Goal: Information Seeking & Learning: Compare options

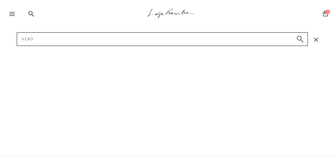
type input "verde"
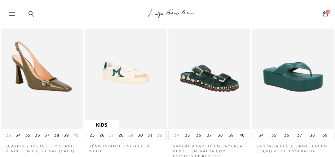
scroll to position [50, 0]
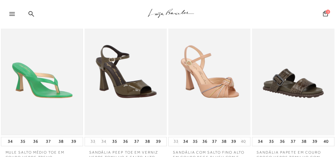
click at [59, 70] on img at bounding box center [42, 73] width 81 height 121
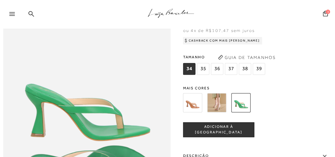
scroll to position [298, 0]
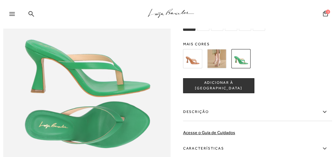
click at [240, 117] on label "Descrição" at bounding box center [257, 112] width 149 height 18
click at [0, 0] on input "Descrição" at bounding box center [0, 0] width 0 height 0
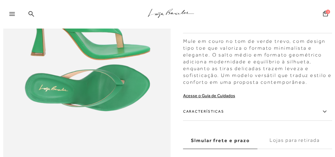
scroll to position [322, 0]
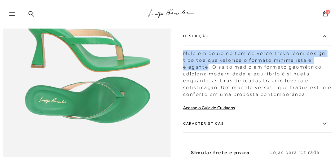
drag, startPoint x: 208, startPoint y: 72, endPoint x: 185, endPoint y: 57, distance: 27.6
click at [185, 57] on div "Mule em couro no tom de verde trevo, com design tipo toe que valoriza o formato…" at bounding box center [257, 71] width 149 height 51
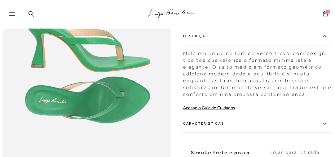
click at [283, 81] on div "Mule em couro no tom de verde trevo, com design tipo toe que valoriza o formato…" at bounding box center [257, 71] width 149 height 51
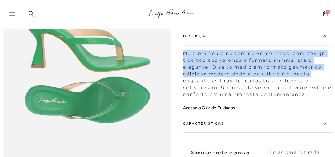
drag, startPoint x: 313, startPoint y: 79, endPoint x: 184, endPoint y: 58, distance: 130.3
click at [184, 58] on div "Mule em couro no tom de verde trevo, com design tipo toe que valoriza o formato…" at bounding box center [257, 71] width 149 height 51
copy div "Mule em couro no tom de verde trevo, com design tipo toe que valoriza o formato…"
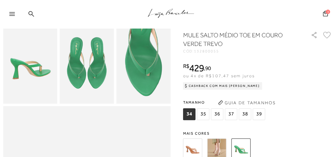
scroll to position [149, 0]
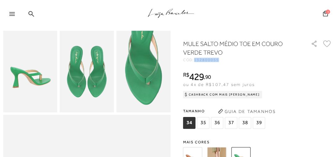
drag, startPoint x: 205, startPoint y: 64, endPoint x: 195, endPoint y: 64, distance: 9.3
click at [195, 62] on div "CÓD: 132800055" at bounding box center [243, 60] width 121 height 4
copy span "132800055"
drag, startPoint x: 32, startPoint y: 13, endPoint x: 41, endPoint y: 20, distance: 11.7
click at [32, 13] on icon at bounding box center [32, 14] width 6 height 6
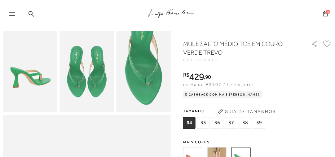
scroll to position [0, 0]
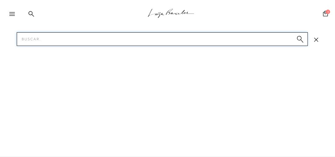
click at [54, 38] on input "Pesquisar" at bounding box center [162, 39] width 291 height 14
type input "rasteira café"
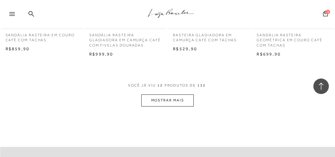
scroll to position [509, 0]
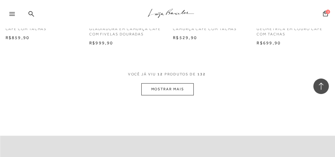
click at [169, 85] on button "MOSTRAR MAIS" at bounding box center [167, 89] width 52 height 12
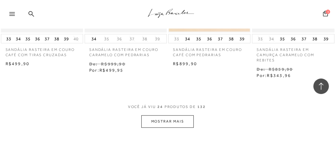
scroll to position [997, 0]
click at [159, 121] on button "MOSTRAR MAIS" at bounding box center [167, 121] width 52 height 12
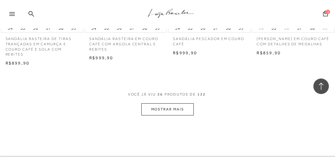
scroll to position [1517, 0]
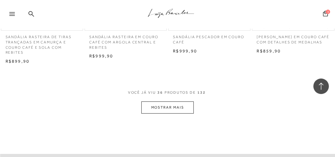
click at [174, 108] on button "MOSTRAR MAIS" at bounding box center [167, 107] width 52 height 12
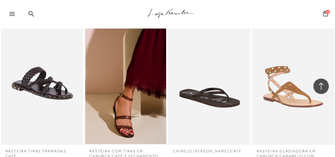
click at [142, 70] on img at bounding box center [125, 82] width 81 height 121
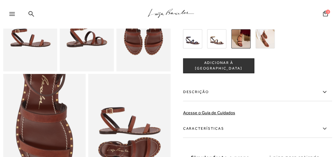
scroll to position [223, 0]
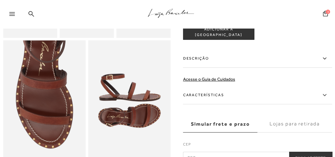
click at [220, 65] on label "Descrição" at bounding box center [257, 59] width 149 height 18
click at [0, 0] on input "Descrição" at bounding box center [0, 0] width 0 height 0
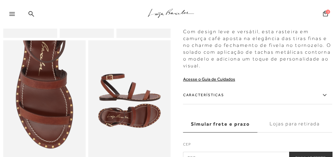
scroll to position [198, 0]
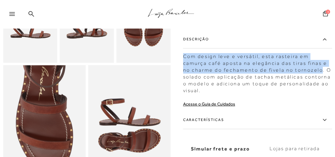
drag, startPoint x: 289, startPoint y: 81, endPoint x: 183, endPoint y: 68, distance: 107.0
click at [183, 68] on div "Com design leve e versátil, esta rasteira em camurça café aposta na elegância d…" at bounding box center [257, 72] width 149 height 44
copy div "Com design leve e versátil, esta rasteira em camurça café aposta na elegância d…"
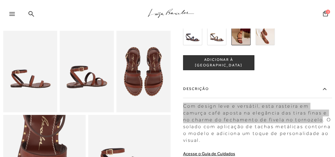
scroll to position [149, 0]
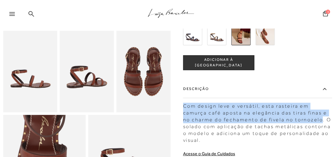
click at [31, 11] on icon at bounding box center [32, 14] width 6 height 6
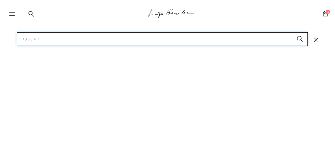
click at [34, 36] on input "Pesquisar" at bounding box center [162, 39] width 291 height 14
type input "bolsa caramelo"
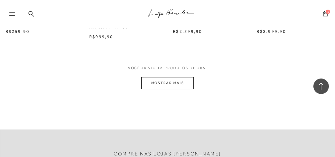
scroll to position [531, 0]
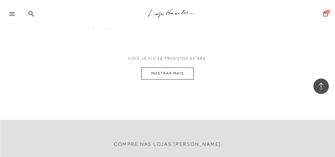
click at [163, 74] on button "MOSTRAR MAIS" at bounding box center [167, 73] width 52 height 12
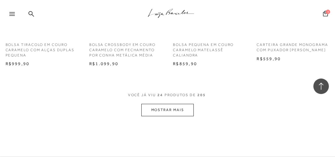
scroll to position [1022, 0]
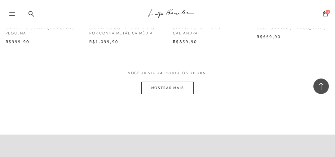
click at [170, 85] on button "MOSTRAR MAIS" at bounding box center [167, 88] width 52 height 12
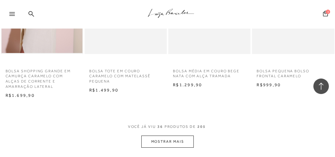
scroll to position [1493, 0]
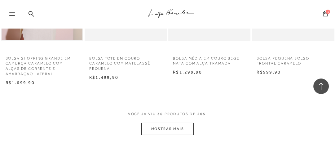
click at [180, 130] on button "MOSTRAR MAIS" at bounding box center [167, 129] width 52 height 12
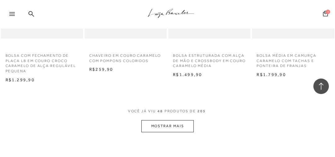
scroll to position [2014, 0]
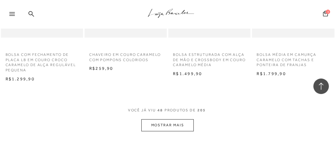
click at [161, 126] on button "MOSTRAR MAIS" at bounding box center [167, 125] width 52 height 12
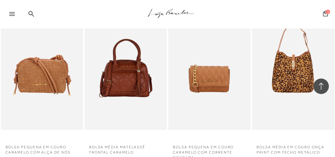
scroll to position [2510, 0]
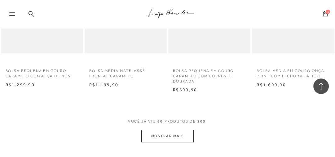
click at [175, 136] on button "MOSTRAR MAIS" at bounding box center [167, 136] width 52 height 12
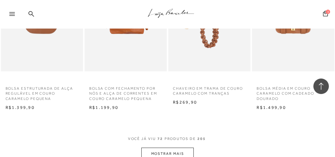
scroll to position [3055, 0]
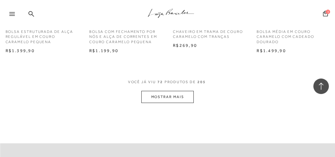
click at [165, 100] on button "MOSTRAR MAIS" at bounding box center [167, 97] width 52 height 12
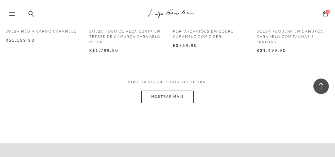
scroll to position [3576, 0]
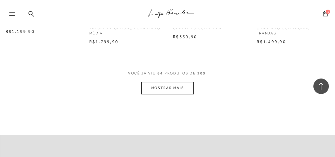
click at [163, 89] on button "MOSTRAR MAIS" at bounding box center [167, 88] width 52 height 12
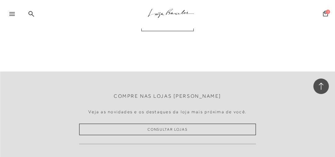
scroll to position [4171, 0]
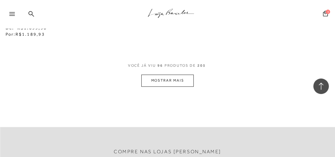
click at [164, 12] on icon ".a{fill-rule:evenodd;stroke:#000!important;stroke-width:0!important;}" at bounding box center [171, 13] width 46 height 13
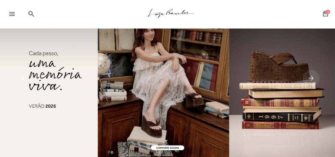
click at [33, 14] on icon at bounding box center [32, 14] width 6 height 6
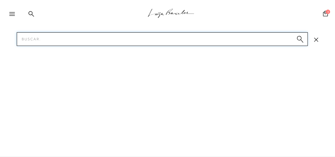
click at [48, 38] on input "Pesquisar" at bounding box center [162, 39] width 291 height 14
type input "bolsa verniz"
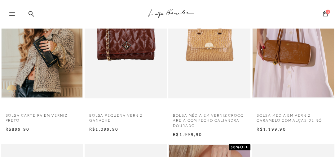
click at [293, 73] on img at bounding box center [293, 36] width 81 height 121
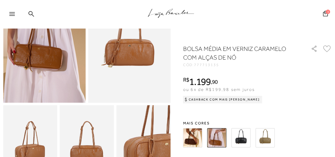
click at [241, 136] on img at bounding box center [240, 137] width 19 height 19
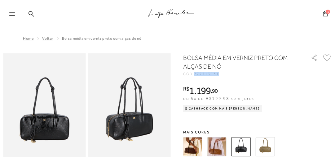
drag, startPoint x: 222, startPoint y: 74, endPoint x: 196, endPoint y: 75, distance: 26.3
click at [196, 75] on div "CÓD: 777713131" at bounding box center [243, 74] width 121 height 4
copy span "777713131"
drag, startPoint x: 33, startPoint y: 12, endPoint x: 35, endPoint y: 23, distance: 11.1
click at [33, 12] on icon at bounding box center [32, 14] width 6 height 6
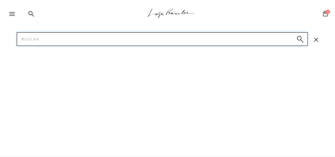
click at [44, 42] on input "Pesquisar" at bounding box center [162, 39] width 291 height 14
type input "sapato verniz"
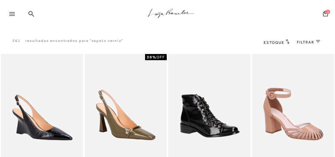
click at [14, 15] on icon at bounding box center [12, 14] width 6 height 4
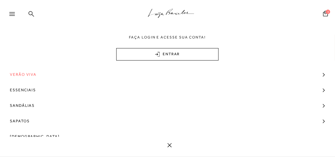
click at [31, 14] on icon at bounding box center [32, 14] width 6 height 6
click at [32, 14] on icon at bounding box center [32, 14] width 6 height 6
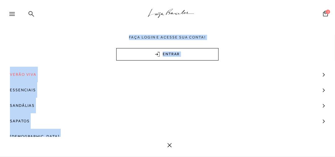
click at [30, 14] on icon at bounding box center [32, 14] width 6 height 6
click at [94, 82] on link "Essenciais" at bounding box center [167, 89] width 335 height 15
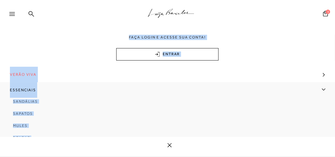
click at [39, 12] on div ".a{fill-rule:evenodd;stroke:#000!important;stroke-width:0!important;}" at bounding box center [177, 14] width 315 height 29
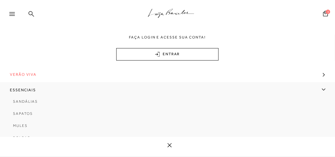
click at [30, 13] on icon at bounding box center [32, 14] width 6 height 6
click at [31, 15] on icon at bounding box center [32, 14] width 6 height 6
drag, startPoint x: 321, startPoint y: 58, endPoint x: 295, endPoint y: 31, distance: 37.7
click at [319, 56] on div "Faça login e acesse sua conta! ENTRAR" at bounding box center [167, 48] width 335 height 26
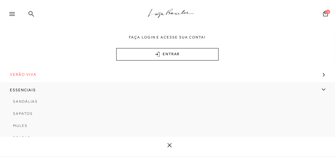
click at [32, 11] on icon at bounding box center [32, 14] width 6 height 6
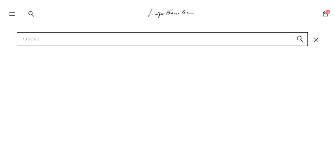
click at [37, 41] on input "Pesquisar" at bounding box center [162, 39] width 291 height 14
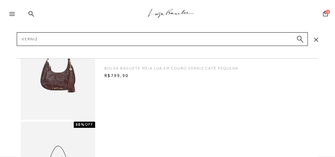
type input "verniz"
click at [296, 38] on button "submit" at bounding box center [299, 40] width 9 height 9
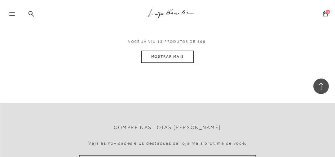
scroll to position [569, 0]
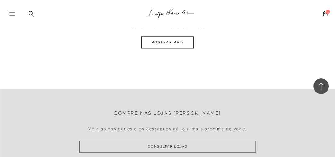
click at [188, 42] on button "MOSTRAR MAIS" at bounding box center [167, 42] width 52 height 12
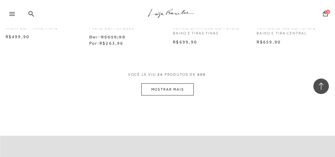
scroll to position [1030, 0]
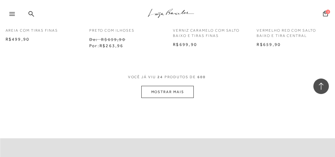
click at [177, 92] on button "MOSTRAR MAIS" at bounding box center [167, 92] width 52 height 12
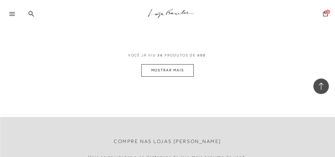
scroll to position [1536, 0]
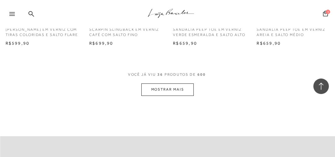
click at [171, 90] on button "MOSTRAR MAIS" at bounding box center [167, 89] width 52 height 12
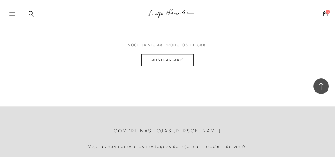
scroll to position [2082, 0]
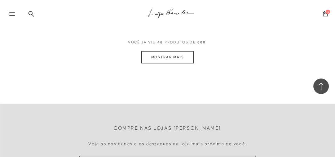
click at [164, 51] on button "MOSTRAR MAIS" at bounding box center [167, 57] width 52 height 12
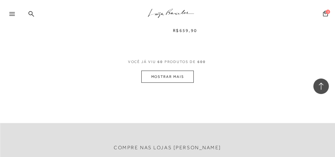
scroll to position [2503, 0]
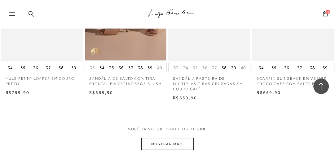
click at [182, 138] on button "MOSTRAR MAIS" at bounding box center [167, 144] width 52 height 12
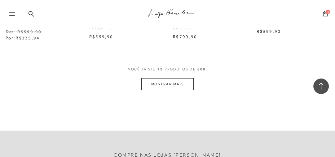
scroll to position [3074, 0]
click at [33, 14] on icon at bounding box center [32, 14] width 6 height 6
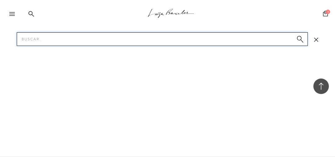
click at [32, 42] on input "Pesquisar" at bounding box center [162, 39] width 291 height 14
type input "verde tomilho"
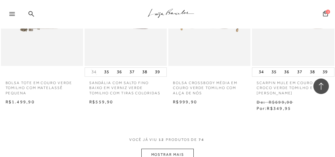
scroll to position [489, 0]
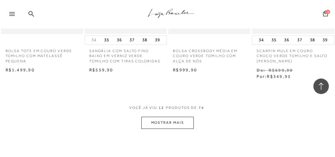
click at [176, 121] on button "MOSTRAR MAIS" at bounding box center [167, 123] width 52 height 12
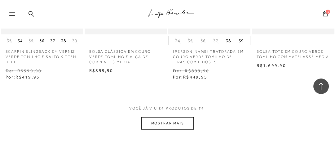
scroll to position [1034, 0]
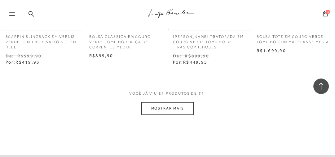
click at [173, 105] on button "MOSTRAR MAIS" at bounding box center [167, 108] width 52 height 12
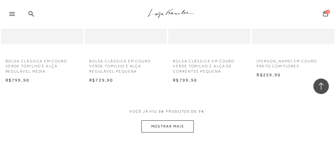
scroll to position [1540, 0]
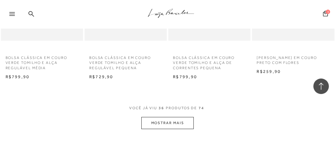
click at [167, 120] on button "MOSTRAR MAIS" at bounding box center [167, 123] width 52 height 12
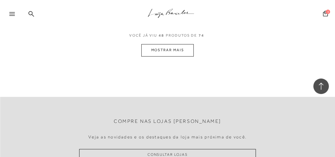
scroll to position [2026, 0]
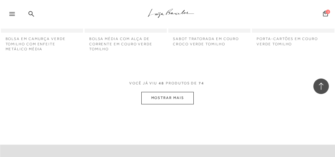
click at [172, 99] on button "MOSTRAR MAIS" at bounding box center [167, 98] width 52 height 12
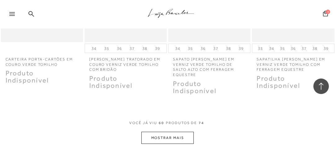
scroll to position [2588, 0]
click at [164, 130] on button "MOSTRAR MAIS" at bounding box center [167, 136] width 52 height 12
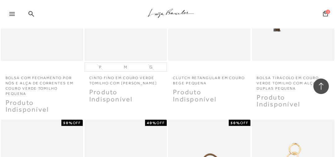
scroll to position [2935, 0]
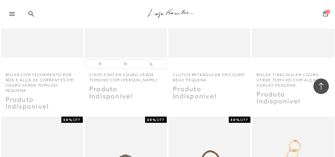
click at [29, 15] on icon at bounding box center [32, 14] width 6 height 6
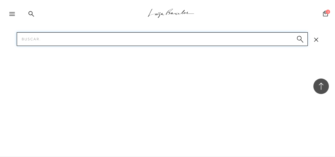
click at [39, 42] on input "Pesquisar" at bounding box center [162, 39] width 291 height 14
type input "verde verniz"
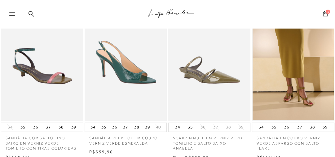
click at [289, 73] on img at bounding box center [293, 58] width 81 height 121
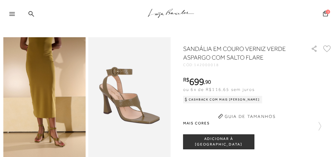
scroll to position [25, 0]
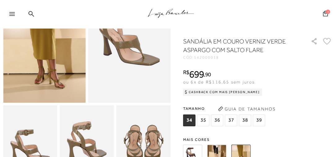
click at [221, 152] on img at bounding box center [216, 153] width 19 height 19
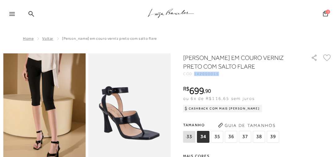
drag, startPoint x: 219, startPoint y: 73, endPoint x: 198, endPoint y: 74, distance: 21.1
click at [195, 74] on div "CÓD: 142000015" at bounding box center [243, 74] width 121 height 4
click at [32, 12] on icon at bounding box center [32, 14] width 6 height 6
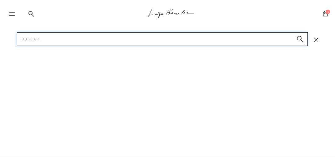
click at [45, 36] on input "Pesquisar" at bounding box center [162, 39] width 291 height 14
type input "areia"
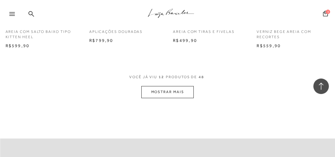
scroll to position [521, 0]
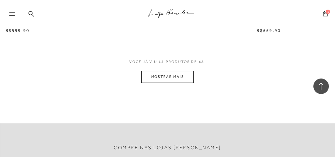
click at [181, 72] on button "MOSTRAR MAIS" at bounding box center [167, 77] width 52 height 12
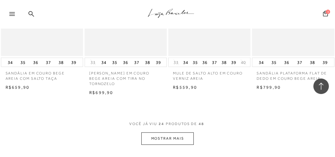
scroll to position [967, 0]
click at [172, 141] on button "MOSTRAR MAIS" at bounding box center [167, 138] width 52 height 12
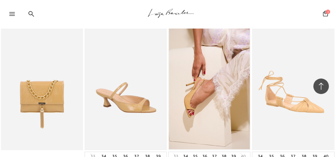
scroll to position [1388, 0]
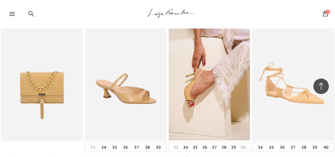
click at [30, 14] on icon at bounding box center [32, 14] width 6 height 6
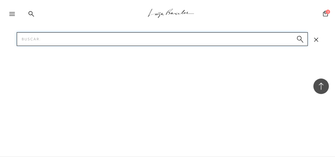
click at [38, 37] on input "Pesquisar" at bounding box center [162, 39] width 291 height 14
type input "plataforma"
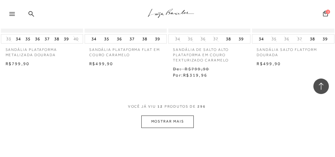
scroll to position [496, 0]
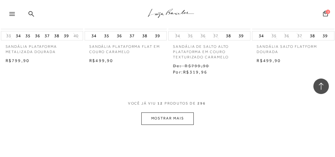
click at [166, 121] on button "MOSTRAR MAIS" at bounding box center [167, 118] width 52 height 12
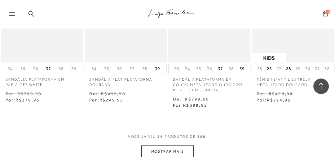
scroll to position [992, 0]
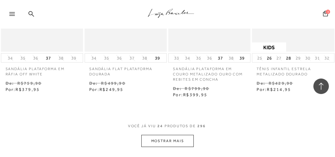
click at [180, 142] on button "MOSTRAR MAIS" at bounding box center [167, 141] width 52 height 12
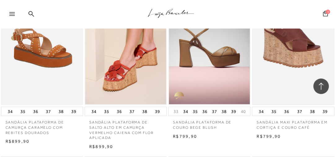
click at [290, 63] on img at bounding box center [293, 43] width 81 height 121
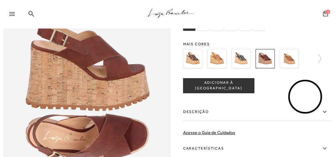
click at [219, 68] on img at bounding box center [216, 58] width 19 height 19
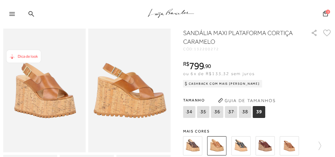
click at [292, 145] on img at bounding box center [289, 145] width 19 height 19
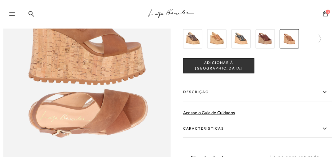
scroll to position [322, 0]
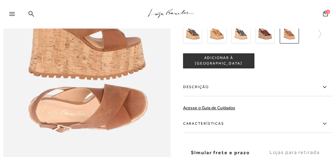
click at [209, 91] on label "Descrição" at bounding box center [257, 87] width 149 height 18
click at [0, 0] on input "Descrição" at bounding box center [0, 0] width 0 height 0
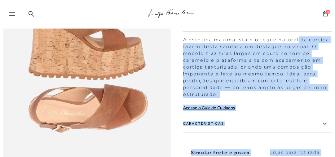
drag, startPoint x: 181, startPoint y: 45, endPoint x: 297, endPoint y: 46, distance: 116.2
click at [307, 55] on div "A estética maximalista e o toque natural da cortiça fazem desta sandália um des…" at bounding box center [257, 65] width 149 height 64
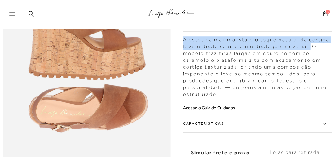
drag, startPoint x: 308, startPoint y: 52, endPoint x: 183, endPoint y: 46, distance: 124.5
click at [183, 46] on div "A estética maximalista e o toque natural da cortiça fazem desta sandália um des…" at bounding box center [257, 65] width 149 height 64
copy div "A estética maximalista e o toque natural da cortiça fazem desta sandália um des…"
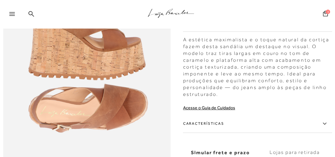
click at [240, 83] on div "A estética maximalista e o toque natural da cortiça fazem desta sandália um des…" at bounding box center [257, 65] width 149 height 64
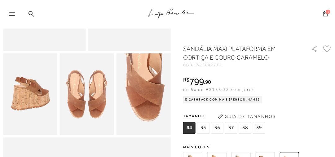
scroll to position [124, 0]
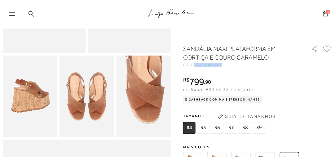
drag, startPoint x: 205, startPoint y: 68, endPoint x: 196, endPoint y: 68, distance: 9.3
copy span "1322002713"
click at [159, 12] on icon ".a{fill-rule:evenodd;stroke:#000!important;stroke-width:0!important;}" at bounding box center [171, 13] width 46 height 13
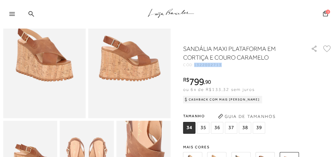
scroll to position [28, 0]
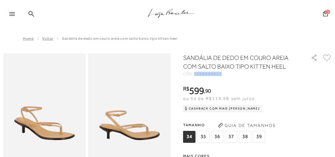
drag, startPoint x: 220, startPoint y: 74, endPoint x: 196, endPoint y: 74, distance: 24.2
click at [196, 74] on span "1368000811" at bounding box center [208, 74] width 28 height 4
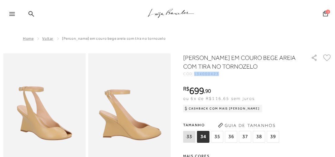
drag, startPoint x: 220, startPoint y: 75, endPoint x: 196, endPoint y: 76, distance: 24.5
drag, startPoint x: 203, startPoint y: 66, endPoint x: 218, endPoint y: 75, distance: 16.9
drag, startPoint x: 220, startPoint y: 75, endPoint x: 197, endPoint y: 73, distance: 23.0
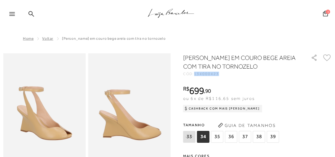
click at [196, 74] on div "CÓD: 134000423" at bounding box center [243, 74] width 121 height 4
copy span "134000423"
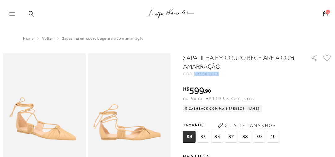
drag, startPoint x: 219, startPoint y: 76, endPoint x: 196, endPoint y: 74, distance: 23.3
copy span "105803173"
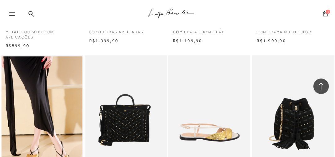
scroll to position [669, 0]
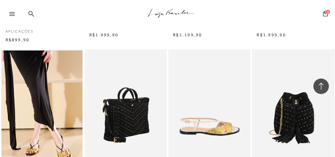
click at [135, 125] on img at bounding box center [126, 110] width 82 height 123
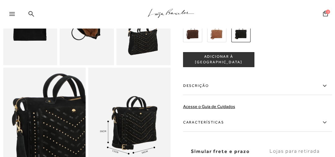
scroll to position [198, 0]
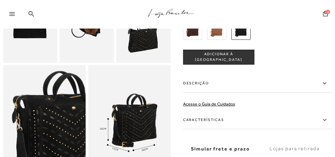
click at [219, 86] on label "Descrição" at bounding box center [257, 83] width 149 height 18
click at [0, 0] on input "Descrição" at bounding box center [0, 0] width 0 height 0
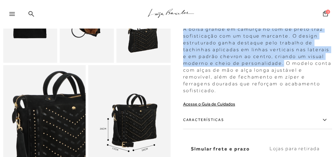
drag, startPoint x: 281, startPoint y: 74, endPoint x: 184, endPoint y: 39, distance: 103.8
click at [184, 39] on div "A bolsa grande em camurça no tom de preto traz sofisticação com um toque marcan…" at bounding box center [257, 58] width 149 height 71
copy div "A bolsa grande em camurça no tom de preto traz sofisticação com um toque marcan…"
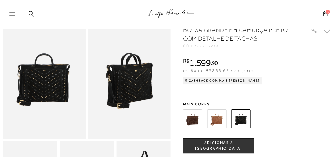
scroll to position [50, 0]
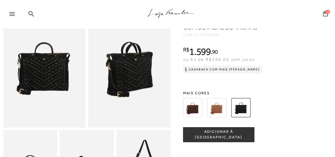
click at [192, 117] on img at bounding box center [192, 107] width 19 height 19
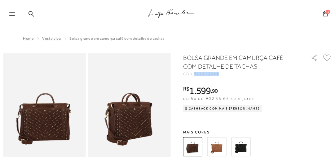
drag, startPoint x: 211, startPoint y: 74, endPoint x: 196, endPoint y: 75, distance: 15.2
click at [196, 75] on div "CÓD: 777713241" at bounding box center [243, 74] width 121 height 4
click at [219, 143] on img at bounding box center [216, 146] width 19 height 19
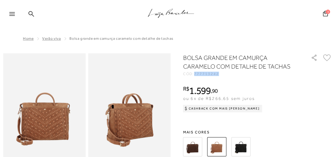
drag, startPoint x: 219, startPoint y: 74, endPoint x: 196, endPoint y: 75, distance: 23.9
click at [196, 75] on div "CÓD: 777713242" at bounding box center [243, 74] width 121 height 4
copy span "777713242"
click at [236, 147] on img at bounding box center [240, 146] width 19 height 19
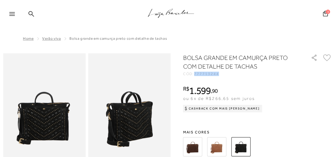
drag, startPoint x: 223, startPoint y: 73, endPoint x: 196, endPoint y: 76, distance: 27.7
click at [196, 76] on div "CÓD: 777713244" at bounding box center [243, 74] width 121 height 4
copy span "777713244"
click at [29, 13] on icon at bounding box center [32, 14] width 6 height 6
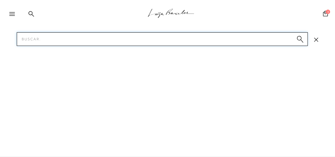
click at [47, 39] on input "Pesquisar" at bounding box center [162, 39] width 291 height 14
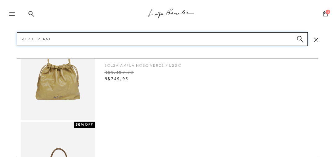
type input "verde verniz"
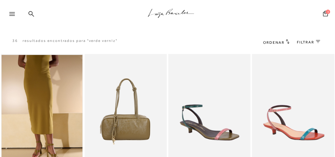
click at [77, 120] on img at bounding box center [42, 115] width 81 height 121
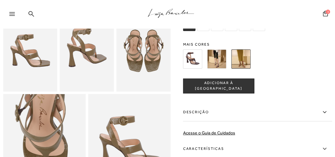
scroll to position [198, 0]
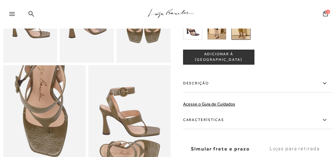
click at [217, 88] on label "Descrição" at bounding box center [257, 83] width 149 height 18
click at [0, 0] on input "Descrição" at bounding box center [0, 0] width 0 height 0
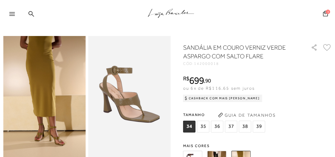
scroll to position [0, 0]
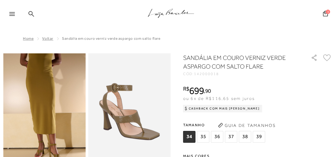
click at [29, 15] on icon at bounding box center [32, 14] width 6 height 6
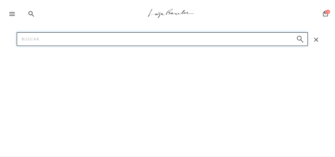
click at [37, 42] on input "Pesquisar" at bounding box center [162, 39] width 291 height 14
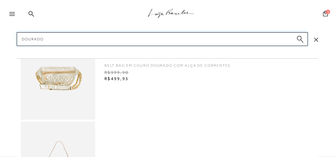
type input "dourado"
click at [176, 13] on icon ".a{fill-rule:evenodd;stroke:#000!important;stroke-width:0!important;}" at bounding box center [171, 13] width 46 height 13
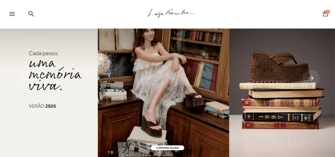
click at [113, 66] on img at bounding box center [167, 78] width 335 height 157
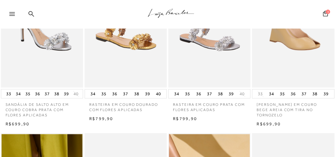
click at [55, 53] on img at bounding box center [43, 25] width 82 height 123
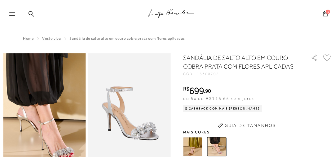
click at [191, 143] on img at bounding box center [192, 146] width 19 height 19
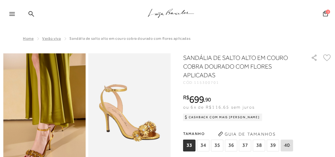
scroll to position [24, 0]
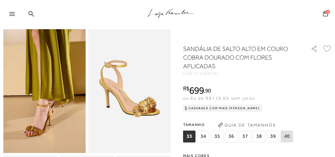
click at [153, 12] on icon ".a{fill-rule:evenodd;stroke:#000!important;stroke-width:0!important;}" at bounding box center [171, 13] width 46 height 13
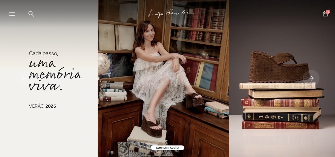
click at [172, 48] on img at bounding box center [167, 78] width 335 height 157
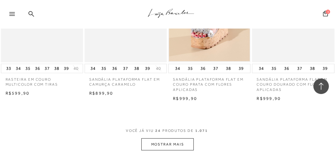
scroll to position [978, 0]
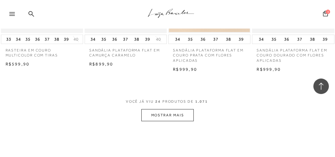
click at [179, 116] on button "MOSTRAR MAIS" at bounding box center [167, 115] width 52 height 12
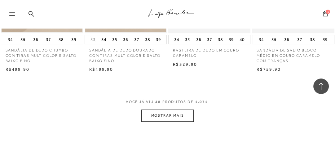
scroll to position [1994, 0]
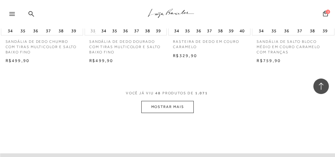
click at [180, 108] on button "MOSTRAR MAIS" at bounding box center [167, 107] width 52 height 12
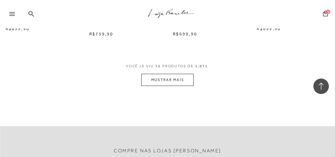
scroll to position [3035, 0]
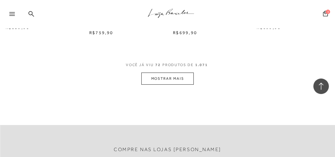
click at [167, 79] on button "MOSTRAR MAIS" at bounding box center [167, 79] width 52 height 12
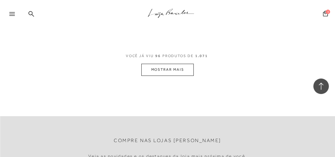
scroll to position [4042, 0]
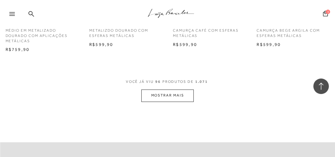
click at [166, 95] on button "MOSTRAR MAIS" at bounding box center [167, 95] width 52 height 12
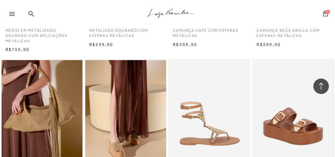
click at [174, 117] on div "RASTEIRA EM COURO CARAMELO COM TACHAS METALIZADAS" at bounding box center [209, 120] width 82 height 123
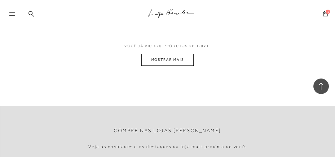
scroll to position [5108, 0]
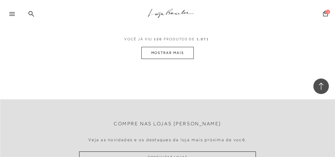
click at [176, 55] on button "MOSTRAR MAIS" at bounding box center [167, 53] width 52 height 12
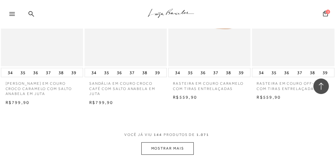
scroll to position [6075, 0]
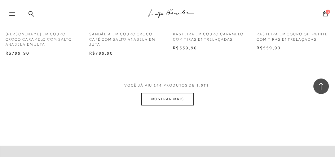
click at [172, 99] on button "MOSTRAR MAIS" at bounding box center [167, 99] width 52 height 12
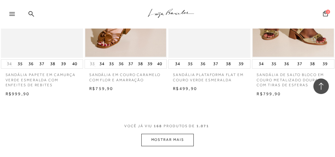
scroll to position [7052, 0]
click at [173, 136] on button "MOSTRAR MAIS" at bounding box center [167, 140] width 52 height 12
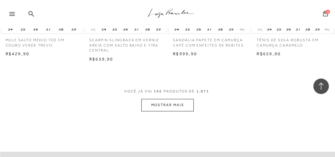
scroll to position [8118, 0]
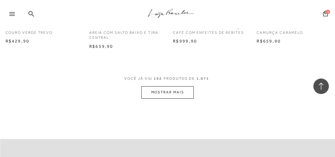
click at [175, 90] on button "MOSTRAR MAIS" at bounding box center [167, 92] width 52 height 12
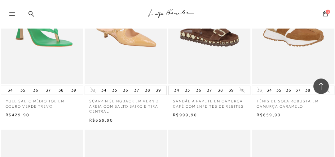
scroll to position [8044, 0]
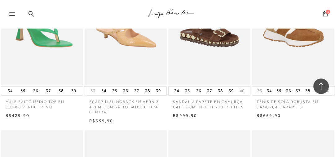
drag, startPoint x: 168, startPoint y: 12, endPoint x: 143, endPoint y: 28, distance: 29.7
click at [168, 12] on icon at bounding box center [171, 12] width 10 height 6
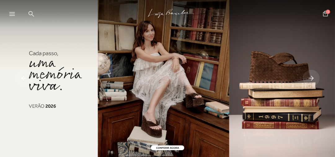
click at [185, 55] on img at bounding box center [167, 78] width 335 height 157
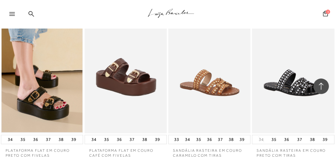
scroll to position [4260, 0]
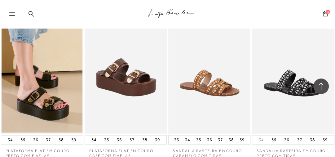
click at [167, 8] on icon ".a{fill-rule:evenodd;stroke:#000!important;stroke-width:0!important;}" at bounding box center [171, 13] width 46 height 13
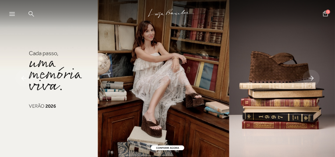
click at [133, 62] on img at bounding box center [167, 78] width 335 height 157
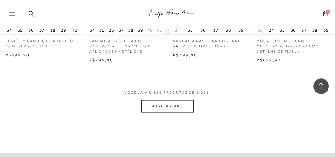
scroll to position [9143, 0]
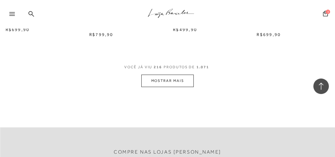
click at [177, 81] on button "MOSTRAR MAIS" at bounding box center [167, 80] width 52 height 12
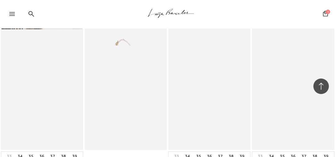
scroll to position [9714, 0]
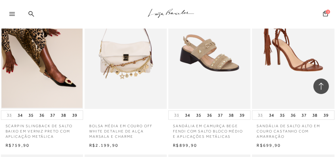
drag, startPoint x: 35, startPoint y: 8, endPoint x: 33, endPoint y: 15, distance: 7.5
click at [35, 8] on div ".a{fill-rule:evenodd;stroke:#000!important;stroke-width:0!important;}" at bounding box center [177, 14] width 315 height 29
click at [33, 15] on icon at bounding box center [32, 14] width 6 height 6
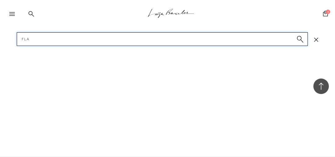
type input "flat"
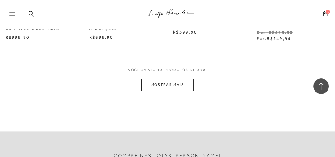
scroll to position [521, 0]
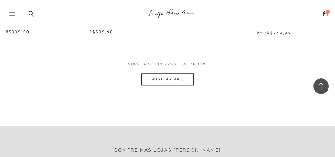
click at [166, 81] on button "MOSTRAR MAIS" at bounding box center [167, 79] width 52 height 12
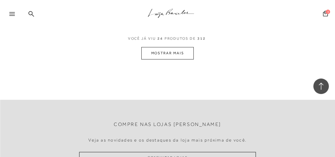
scroll to position [1066, 0]
click at [166, 47] on button "MOSTRAR MAIS" at bounding box center [167, 52] width 52 height 12
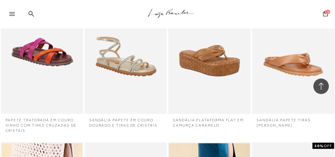
click at [190, 48] on img at bounding box center [209, 51] width 81 height 121
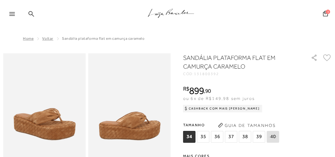
click at [30, 11] on icon at bounding box center [32, 14] width 6 height 6
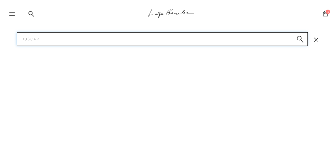
click at [36, 42] on input "Pesquisar" at bounding box center [162, 39] width 291 height 14
type input "plataforma café"
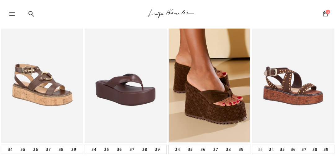
click at [223, 88] on img at bounding box center [209, 81] width 81 height 121
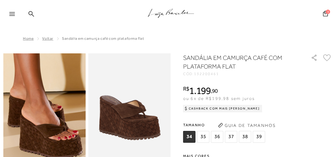
click at [180, 16] on icon ".a{fill-rule:evenodd;stroke:#000!important;stroke-width:0!important;}" at bounding box center [171, 13] width 46 height 13
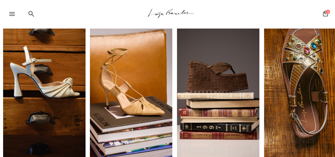
click at [128, 88] on img "2 / 6" at bounding box center [131, 79] width 82 height 154
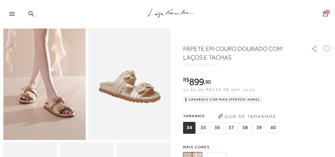
scroll to position [25, 0]
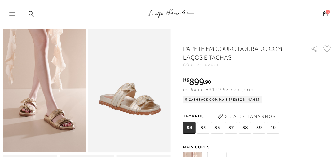
click at [32, 14] on icon at bounding box center [32, 14] width 6 height 6
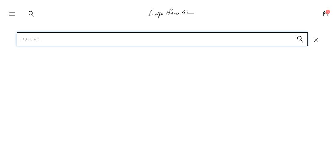
click at [45, 39] on input "Pesquisar" at bounding box center [162, 39] width 291 height 14
type input "areia"
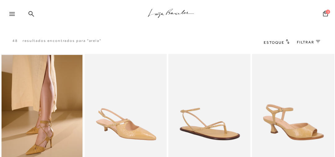
click at [55, 105] on img at bounding box center [42, 115] width 81 height 121
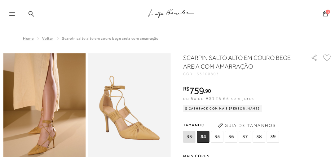
click at [31, 14] on icon at bounding box center [32, 14] width 6 height 6
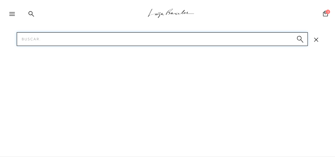
click at [32, 41] on input "Pesquisar" at bounding box center [162, 39] width 291 height 14
type input "mocassim"
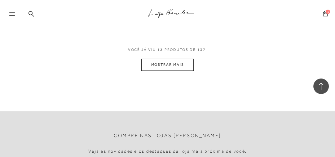
scroll to position [545, 0]
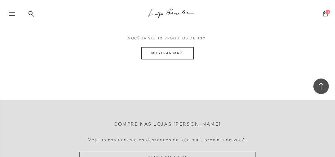
click at [158, 55] on button "MOSTRAR MAIS" at bounding box center [167, 53] width 52 height 12
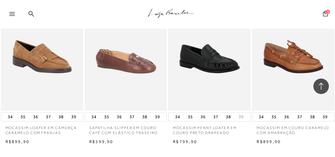
scroll to position [917, 0]
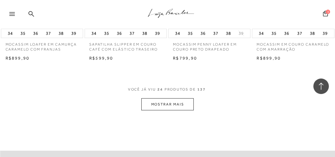
click at [170, 104] on button "MOSTRAR MAIS" at bounding box center [167, 104] width 52 height 12
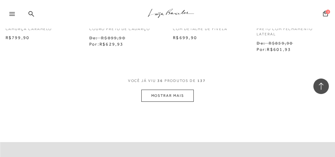
scroll to position [1537, 0]
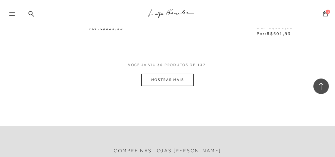
click at [172, 81] on button "MOSTRAR MAIS" at bounding box center [167, 80] width 52 height 12
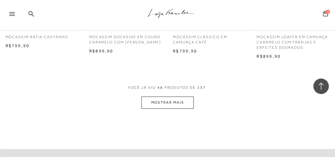
scroll to position [2033, 0]
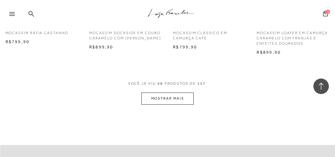
click at [174, 93] on button "MOSTRAR MAIS" at bounding box center [167, 98] width 52 height 12
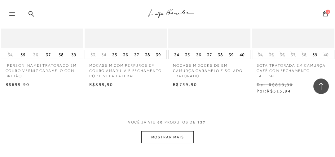
scroll to position [2529, 0]
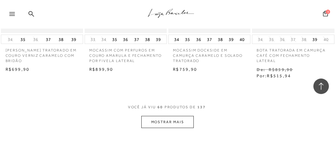
click at [173, 116] on button "MOSTRAR MAIS" at bounding box center [167, 122] width 52 height 12
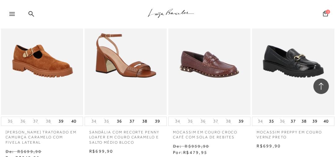
scroll to position [2973, 0]
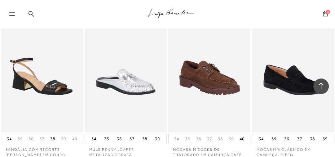
drag, startPoint x: 155, startPoint y: 12, endPoint x: 99, endPoint y: 23, distance: 57.1
click at [155, 12] on icon ".a{fill-rule:evenodd;stroke:#000!important;stroke-width:0!important;}" at bounding box center [171, 13] width 46 height 13
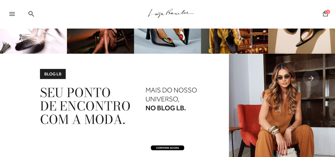
drag, startPoint x: 31, startPoint y: 12, endPoint x: 37, endPoint y: 19, distance: 8.8
click at [31, 13] on icon at bounding box center [32, 14] width 6 height 6
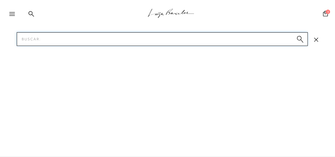
click at [41, 39] on input "Pesquisar" at bounding box center [162, 39] width 291 height 14
type input "plataforma"
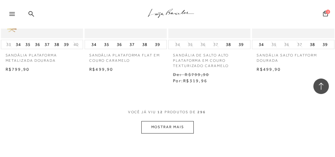
scroll to position [496, 0]
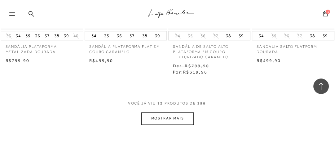
click at [172, 115] on button "MOSTRAR MAIS" at bounding box center [167, 118] width 52 height 12
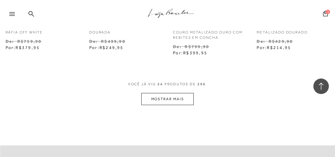
scroll to position [1041, 0]
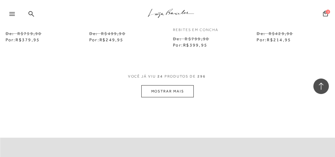
click at [176, 92] on button "MOSTRAR MAIS" at bounding box center [167, 91] width 52 height 12
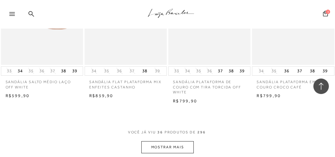
scroll to position [1512, 0]
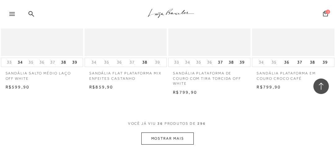
click at [175, 139] on button "MOSTRAR MAIS" at bounding box center [167, 138] width 52 height 12
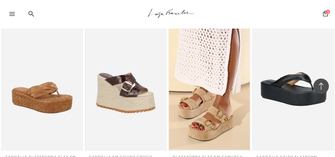
click at [108, 82] on img at bounding box center [125, 88] width 81 height 121
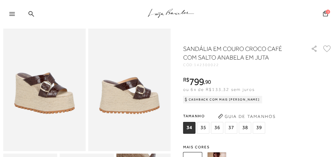
scroll to position [25, 0]
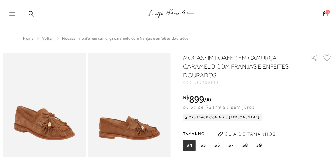
click at [178, 14] on icon ".a{fill-rule:evenodd;stroke:#000!important;stroke-width:0!important;}" at bounding box center [171, 13] width 46 height 13
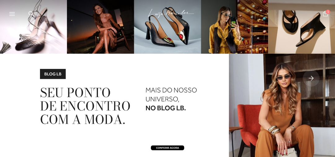
click at [13, 16] on div at bounding box center [14, 15] width 11 height 9
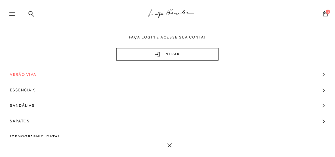
click at [24, 74] on span "Verão Viva" at bounding box center [23, 74] width 27 height 15
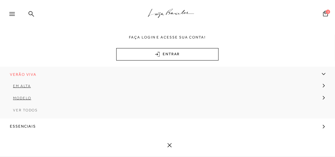
click at [29, 110] on span "Ver Todos" at bounding box center [25, 110] width 25 height 4
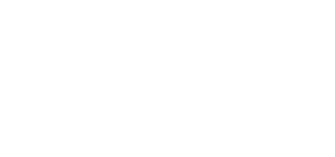
click at [11, 13] on div at bounding box center [167, 119] width 335 height 238
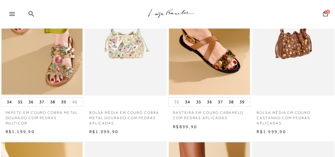
scroll to position [397, 0]
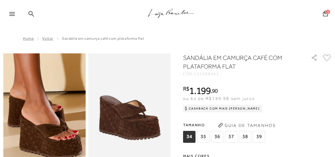
click at [33, 14] on icon at bounding box center [32, 14] width 6 height 6
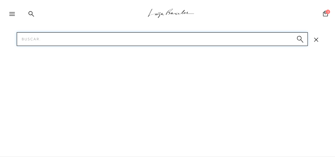
click at [36, 41] on input "Pesquisar" at bounding box center [162, 39] width 291 height 14
type input "p"
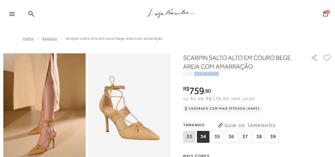
drag, startPoint x: 218, startPoint y: 74, endPoint x: 196, endPoint y: 73, distance: 22.3
click at [196, 73] on span "133200803" at bounding box center [206, 74] width 25 height 4
copy span "133200803"
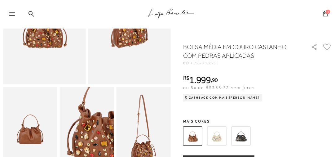
scroll to position [93, 0]
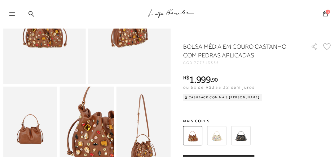
click at [223, 134] on img at bounding box center [216, 135] width 19 height 19
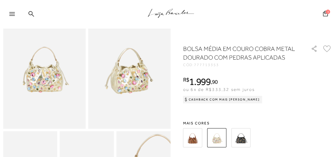
scroll to position [50, 0]
